Goal: Transaction & Acquisition: Purchase product/service

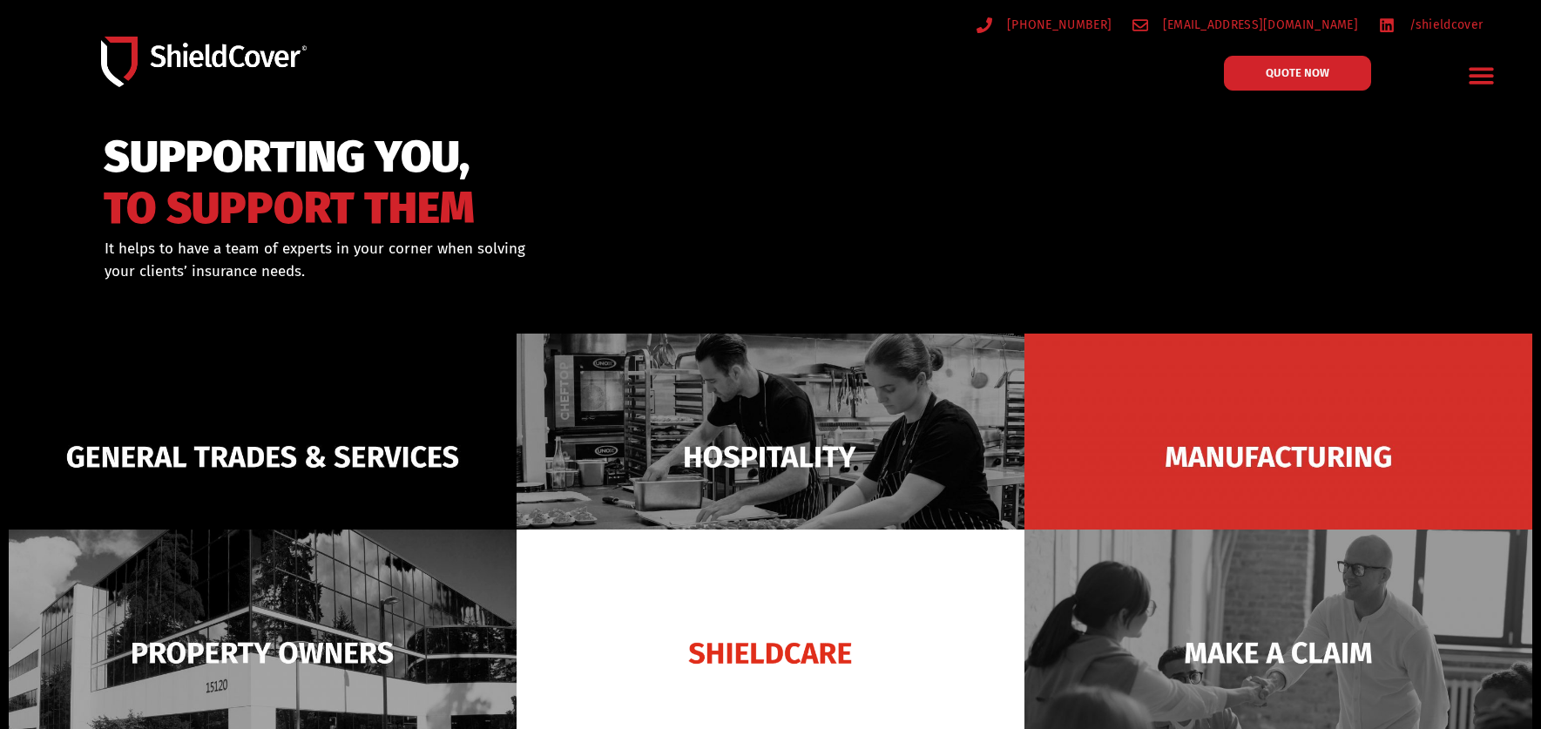
click at [1093, 171] on div at bounding box center [770, 231] width 1541 height 212
click at [1016, 233] on div "SUPPORTING YOU, TO SUPPORT THEM It helps to have a team of experts in your corn…" at bounding box center [771, 275] width 1394 height 120
click at [1042, 257] on div "SUPPORTING YOU, TO SUPPORT THEM It helps to have a team of experts in your corn…" at bounding box center [771, 275] width 1394 height 120
click at [1141, 144] on div at bounding box center [770, 231] width 1541 height 212
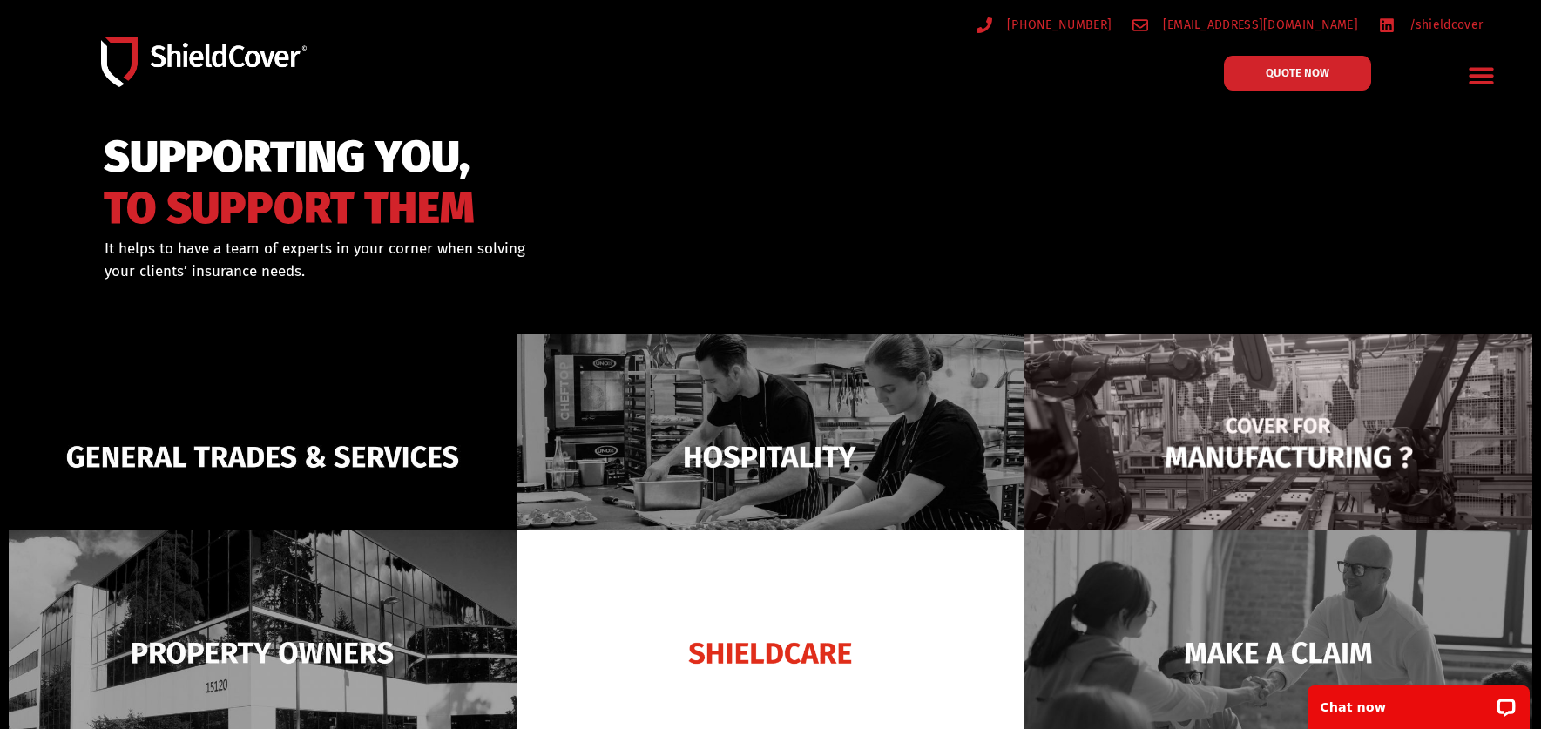
click at [1141, 470] on img at bounding box center [1279, 457] width 508 height 247
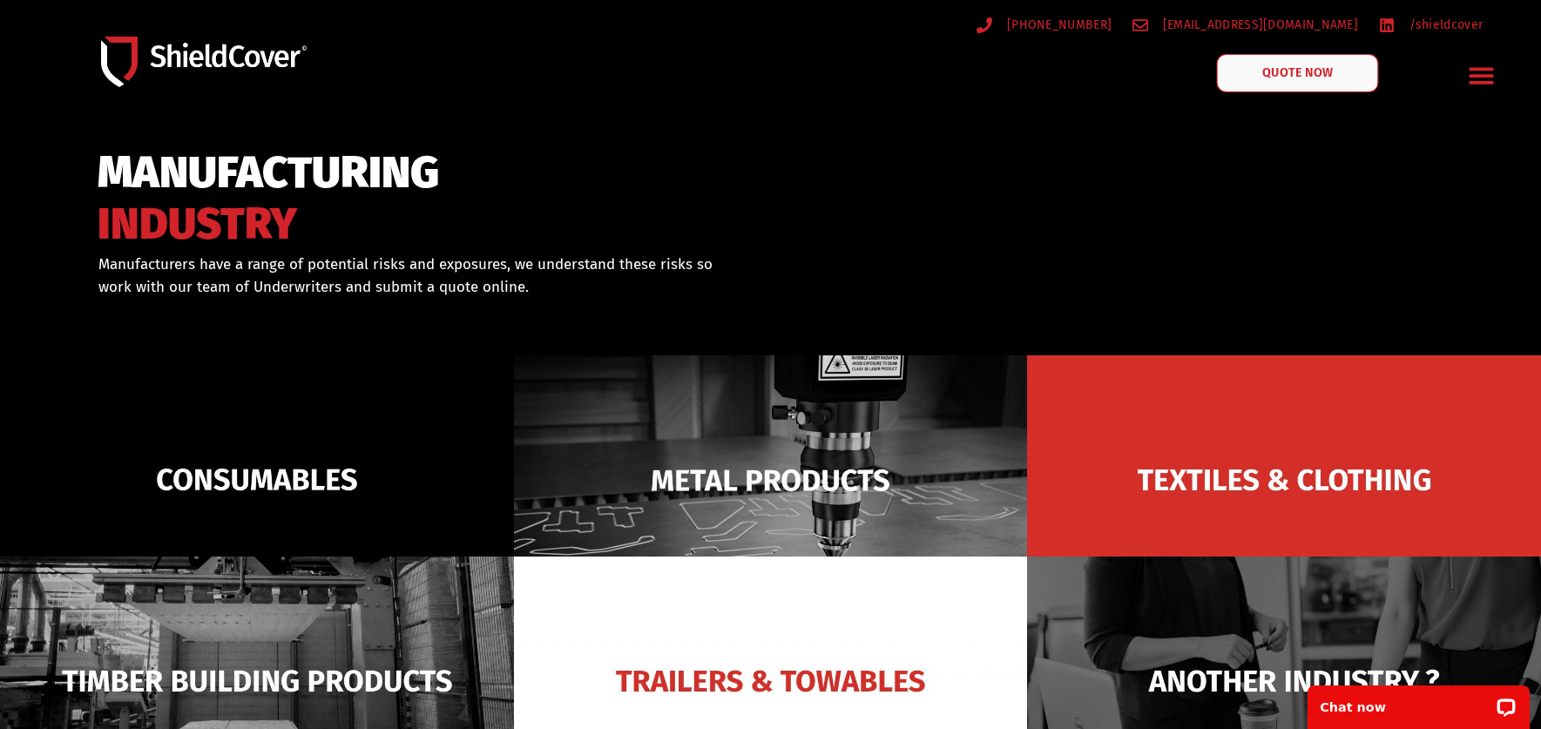
click at [1280, 85] on link "QUOTE NOW" at bounding box center [1297, 73] width 162 height 38
